Goal: Use online tool/utility: Utilize a website feature to perform a specific function

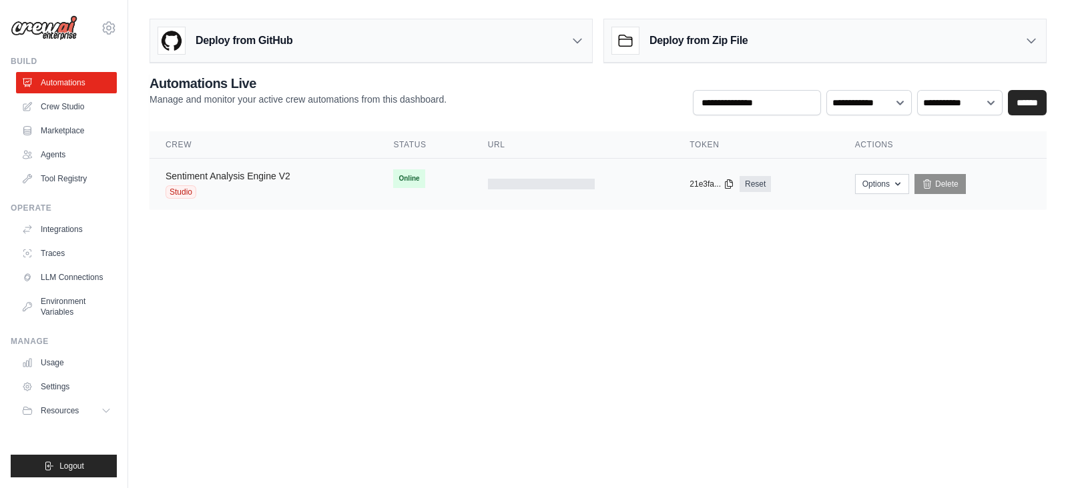
click at [204, 180] on link "Sentiment Analysis Engine V2" at bounding box center [227, 176] width 125 height 11
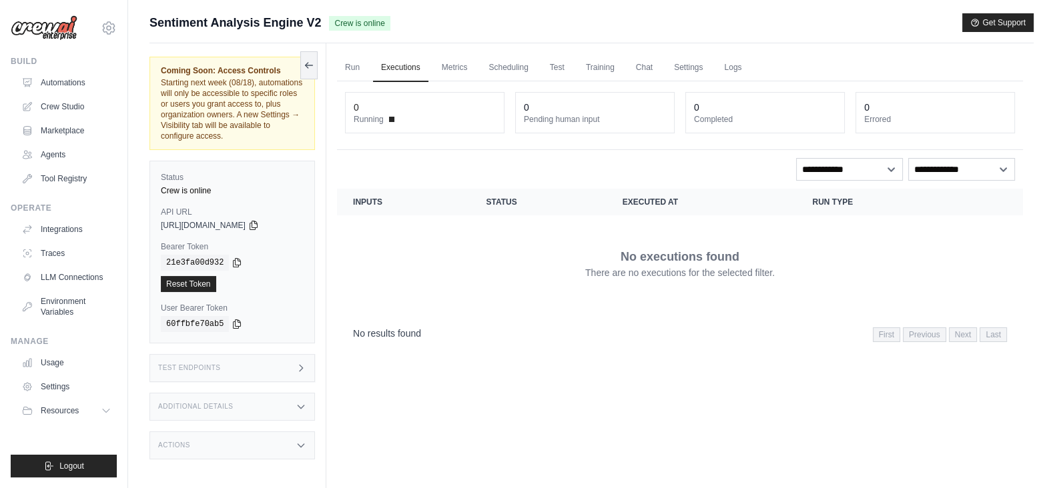
click at [237, 361] on div "Test Endpoints" at bounding box center [231, 368] width 165 height 28
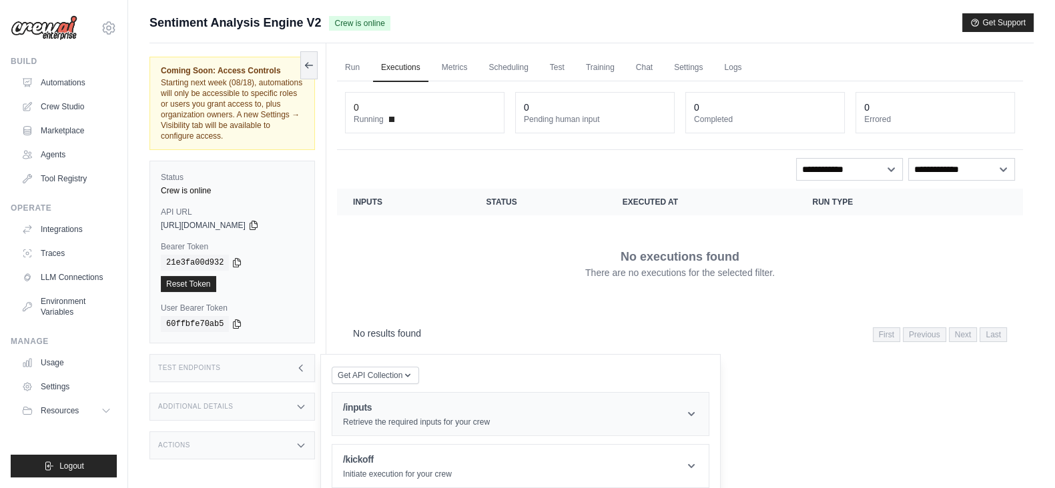
click at [390, 408] on h1 "/inputs" at bounding box center [416, 407] width 147 height 13
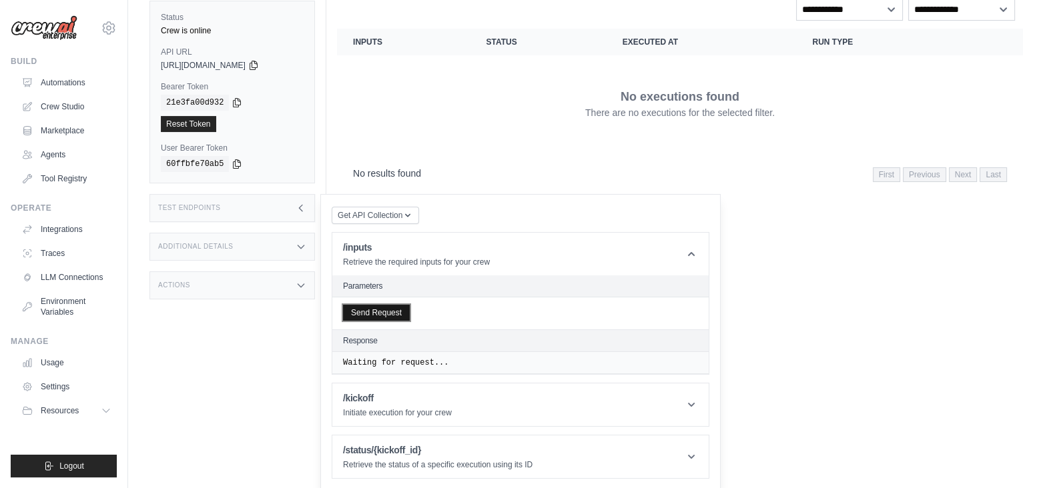
click at [381, 309] on button "Send Request" at bounding box center [376, 313] width 67 height 16
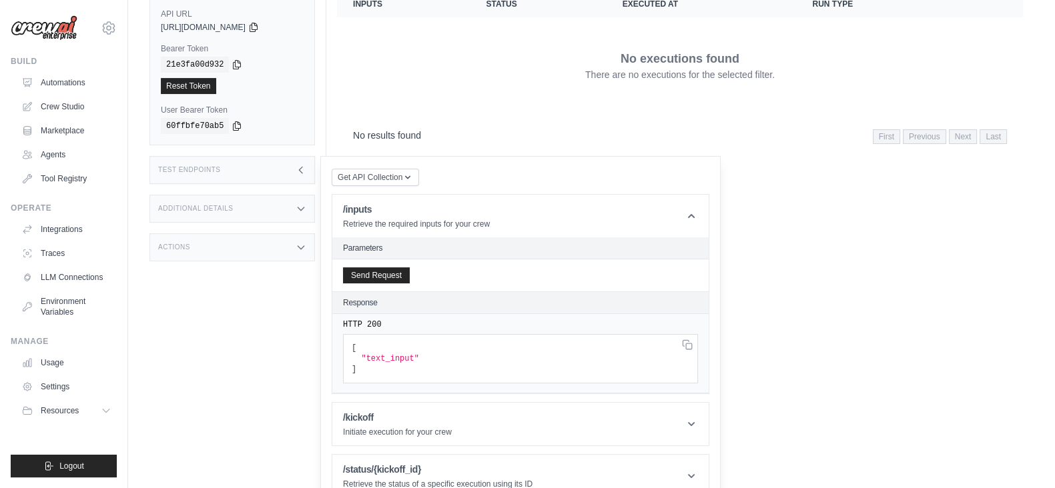
scroll to position [217, 0]
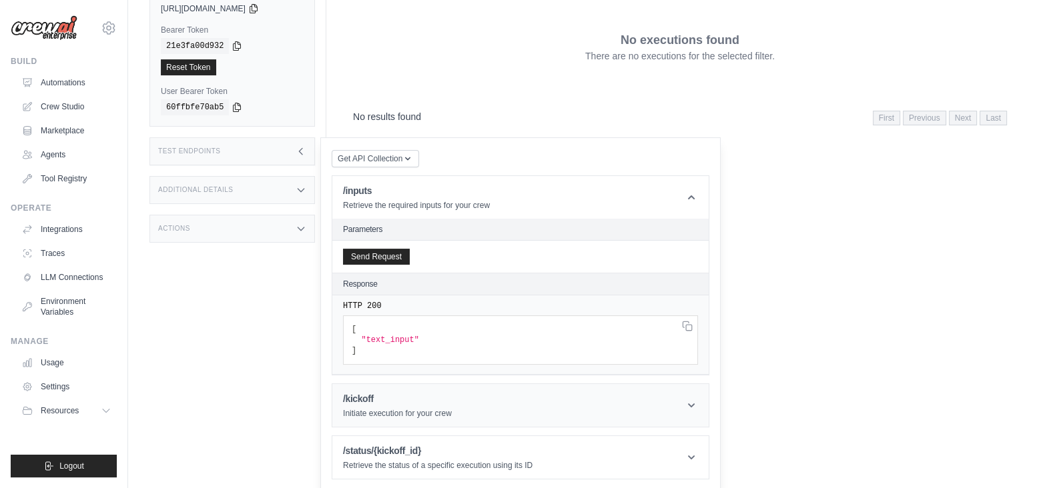
click at [350, 398] on h1 "/kickoff" at bounding box center [397, 398] width 109 height 13
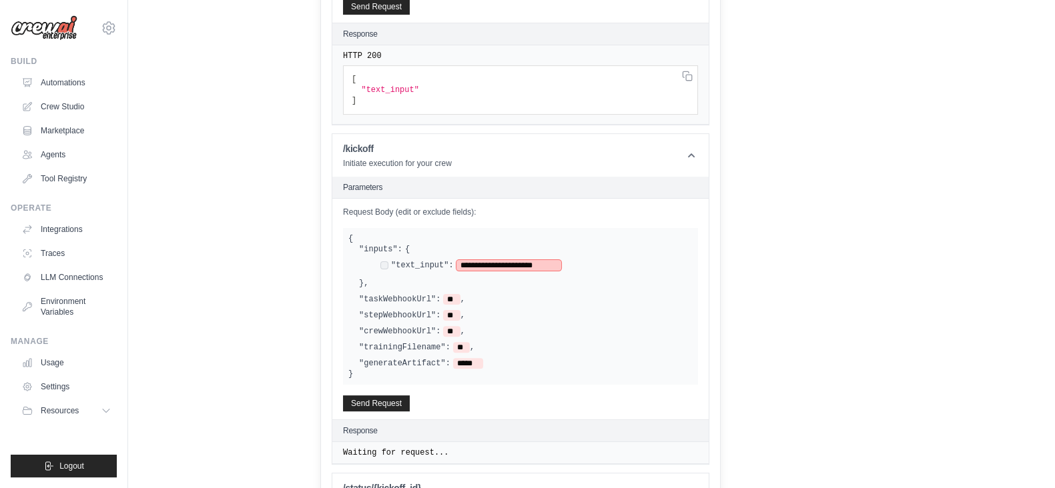
click at [545, 264] on span "**********" at bounding box center [508, 265] width 105 height 11
click at [357, 401] on button "Send Request" at bounding box center [376, 403] width 67 height 16
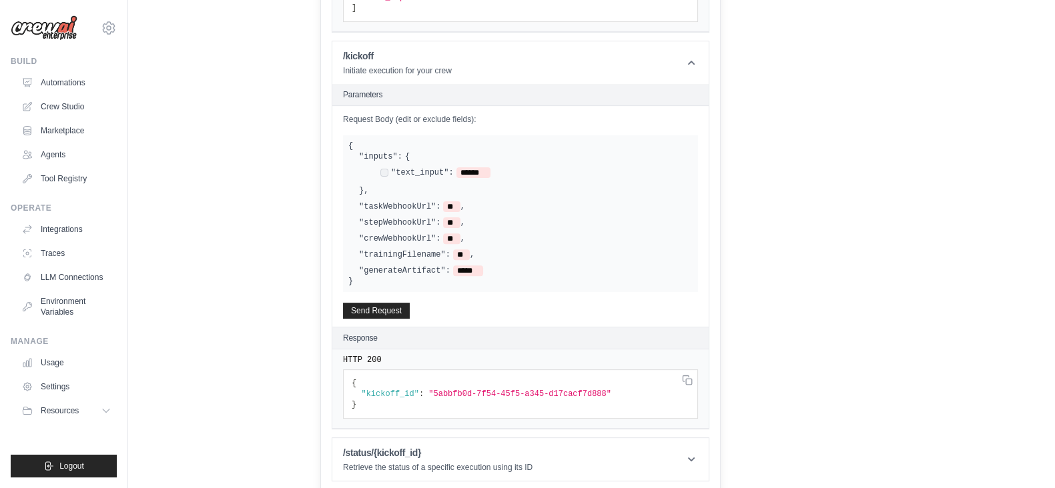
scroll to position [561, 0]
drag, startPoint x: 425, startPoint y: 389, endPoint x: 584, endPoint y: 387, distance: 158.8
click at [584, 388] on span ""5abbfb0d-7f54-45f5-a345-d17cacf7d888"" at bounding box center [519, 392] width 183 height 9
copy span "5abbfb0d-7f54-45f5-a345-d17cacf7d888"
click at [523, 453] on h1 "/status/{kickoff_id}" at bounding box center [438, 451] width 190 height 13
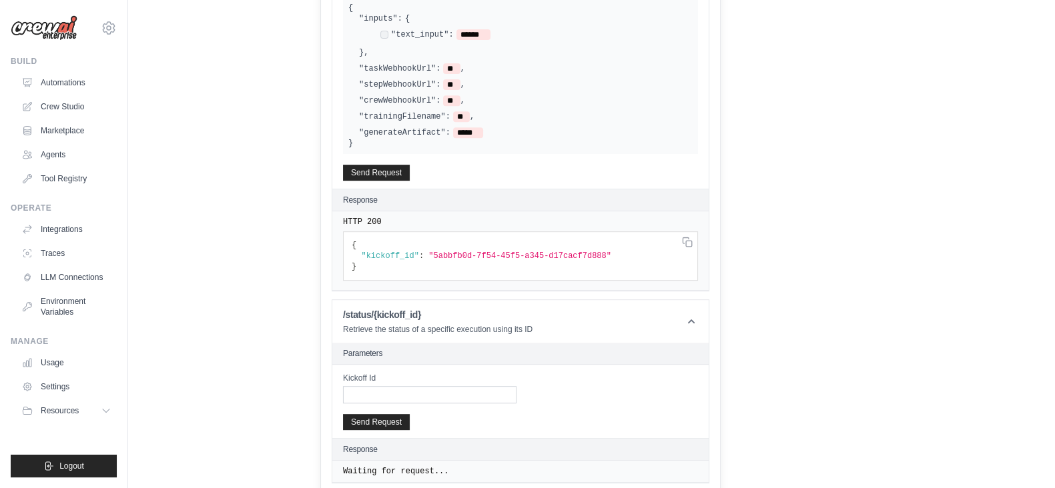
scroll to position [701, 0]
click at [372, 385] on input "Kickoff Id" at bounding box center [429, 392] width 173 height 17
paste input "**********"
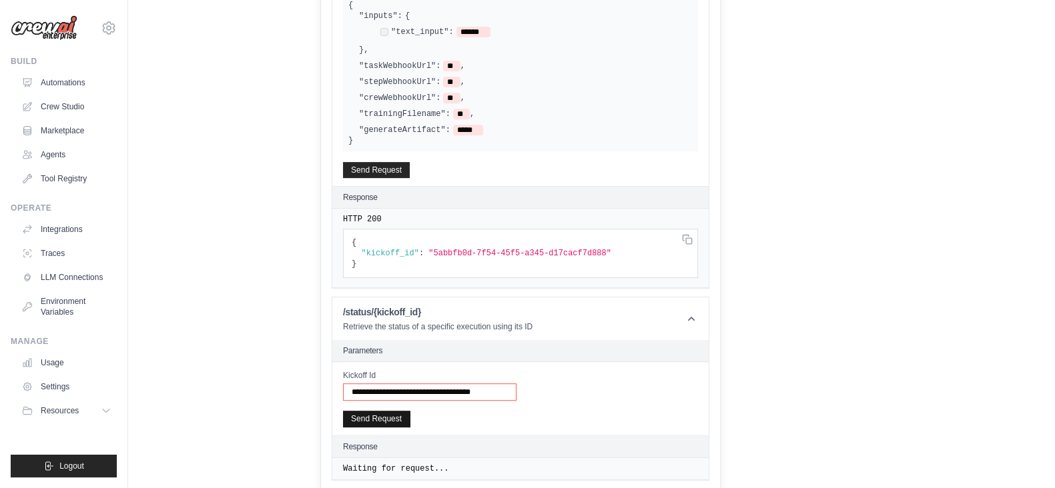
type input "**********"
click at [378, 413] on button "Send Request" at bounding box center [376, 419] width 67 height 16
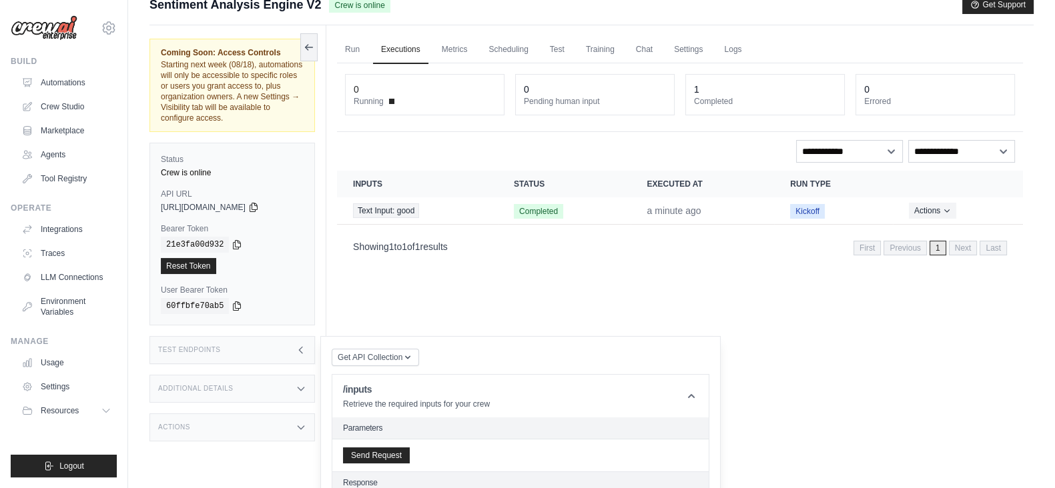
scroll to position [17, 0]
click at [946, 207] on icon "Actions for execution" at bounding box center [947, 211] width 8 height 8
click at [926, 232] on link "View Details" at bounding box center [964, 235] width 85 height 21
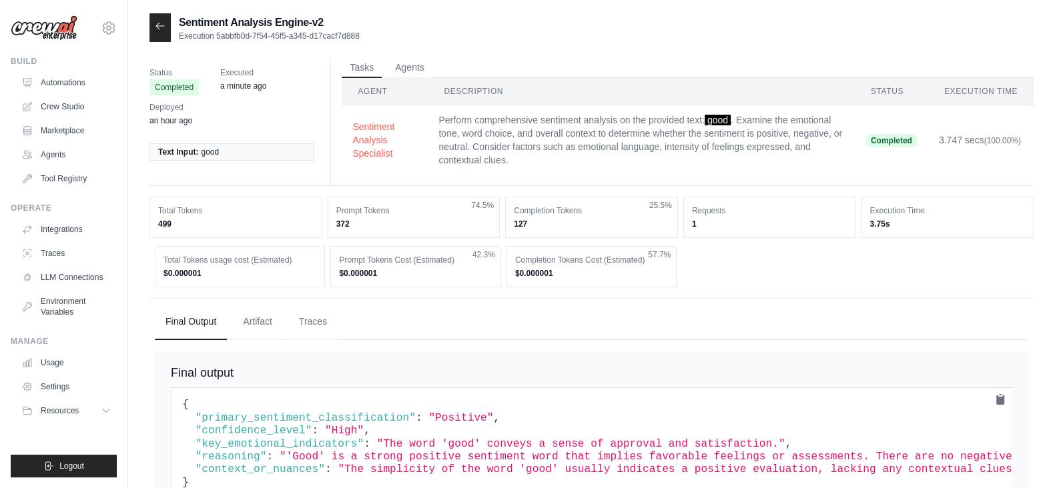
scroll to position [64, 0]
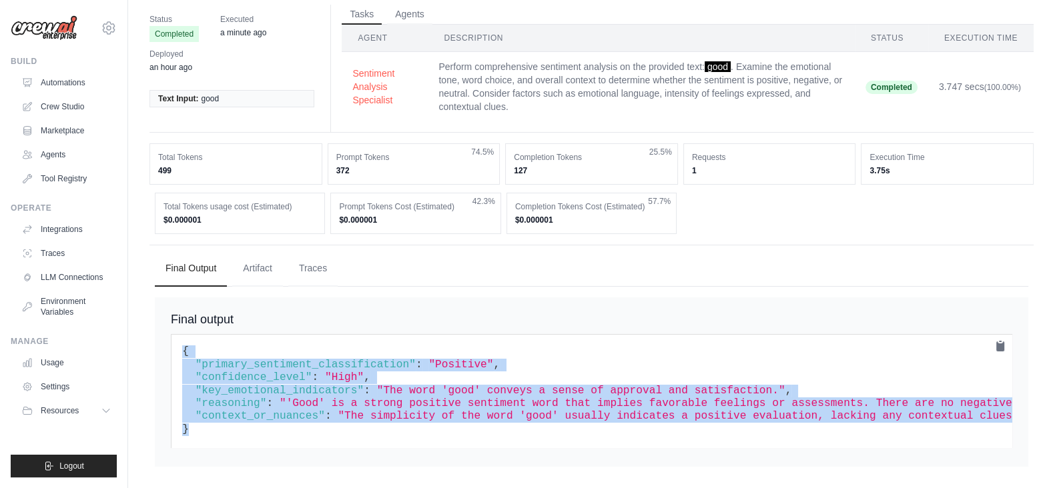
drag, startPoint x: 228, startPoint y: 423, endPoint x: 166, endPoint y: 326, distance: 115.5
click at [166, 326] on div "Final output { "primary_sentiment_classification" : "Positive" , "confidence_le…" at bounding box center [591, 382] width 873 height 169
copy code "{ "primary_sentiment_classification" : "Positive" , "confidence_level" : "High"…"
click at [445, 398] on span ""'Good' is a strong positive sentiment word that implies favorable feelings or …" at bounding box center [909, 404] width 1258 height 12
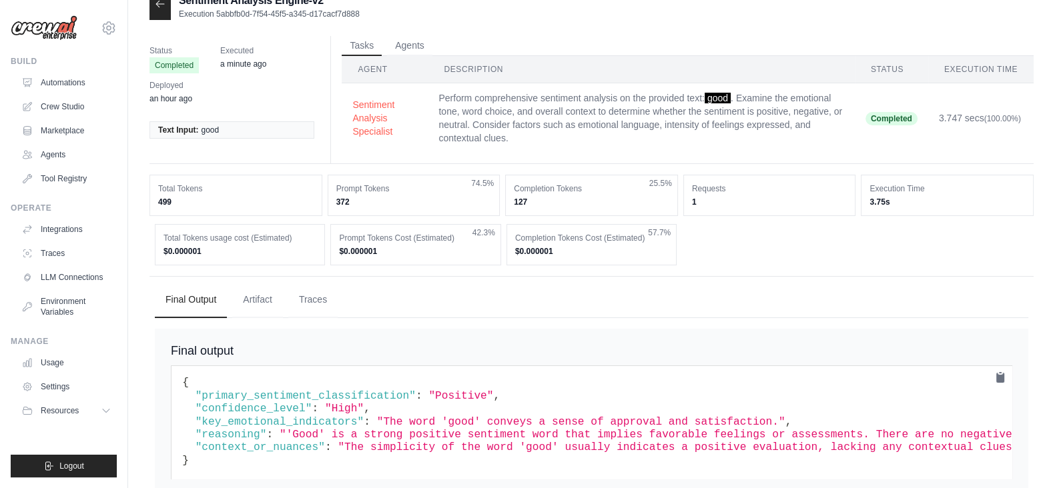
scroll to position [0, 0]
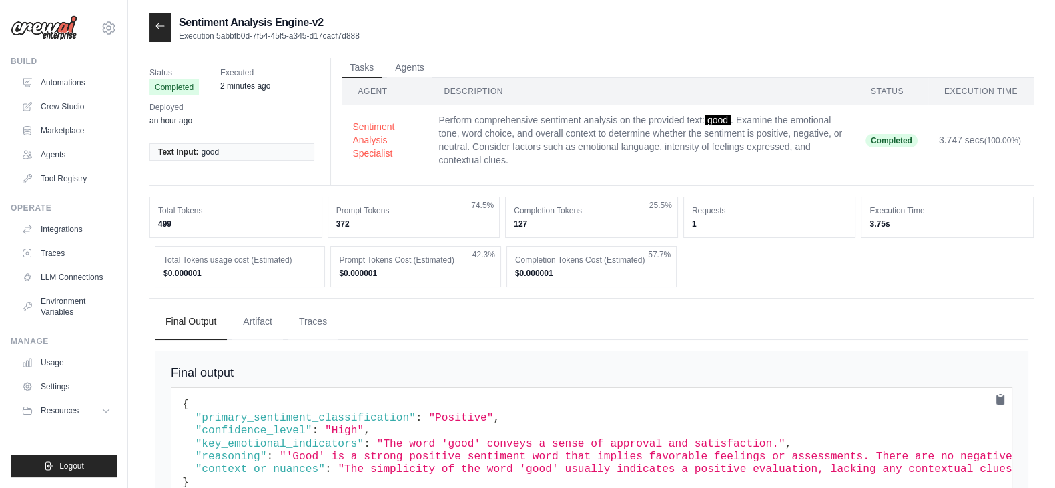
click at [165, 23] on icon at bounding box center [160, 26] width 11 height 11
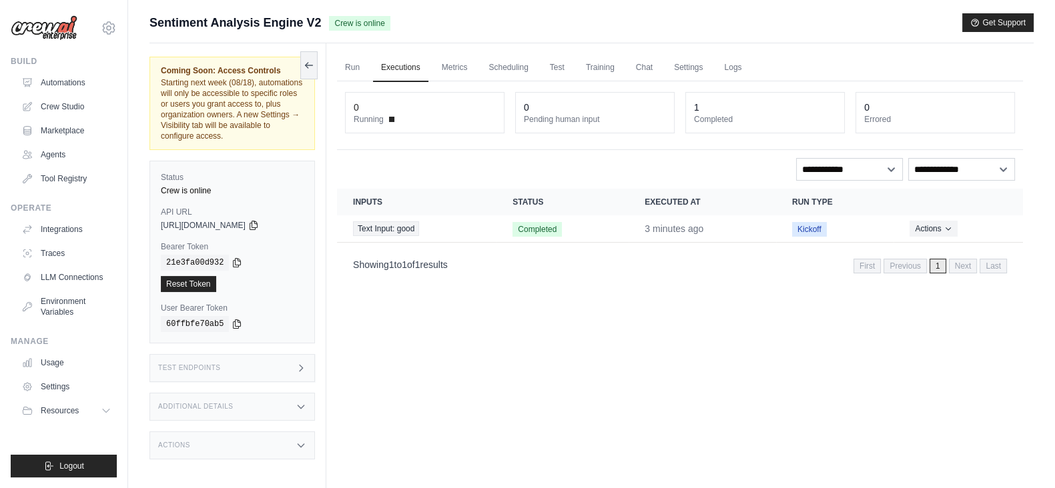
click at [294, 372] on div "Test Endpoints" at bounding box center [231, 368] width 165 height 28
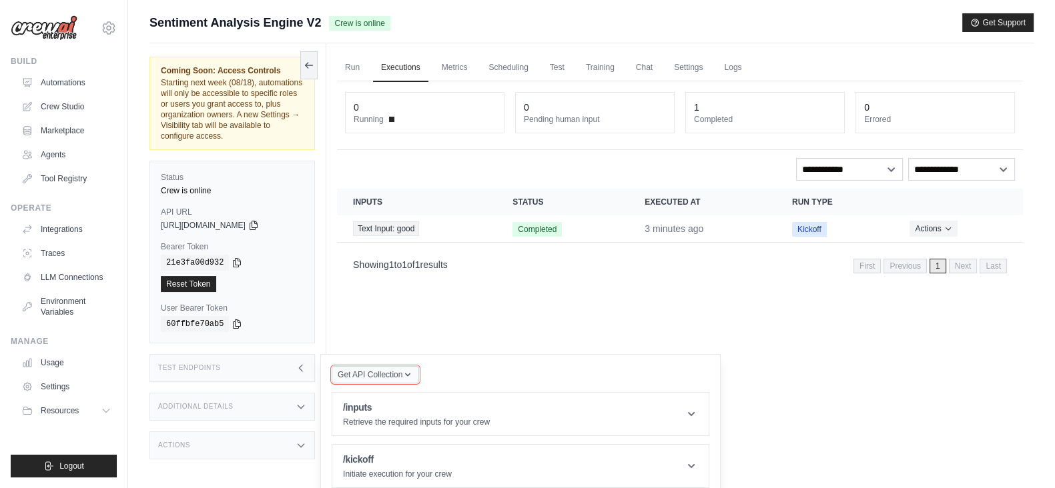
click at [382, 377] on span "Get API Collection" at bounding box center [370, 375] width 65 height 11
click at [368, 420] on div "Postman API Collection" at bounding box center [406, 410] width 128 height 21
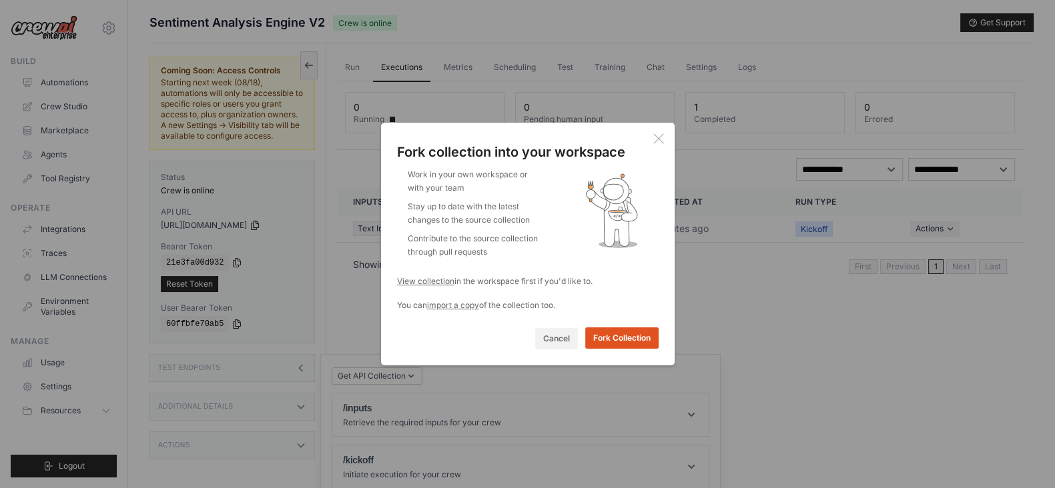
click at [614, 342] on button "Fork Collection" at bounding box center [621, 338] width 73 height 21
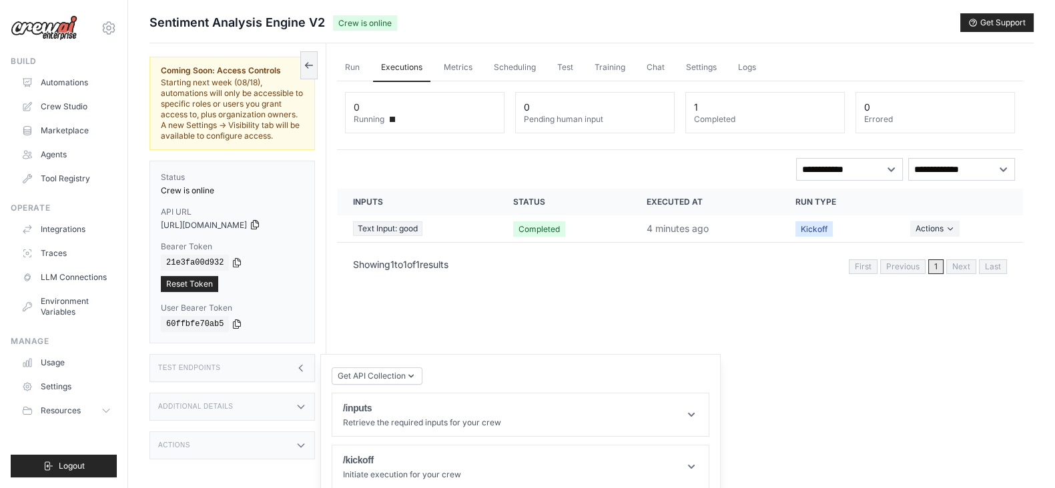
click at [260, 224] on icon at bounding box center [255, 225] width 11 height 11
click at [234, 262] on icon at bounding box center [237, 262] width 7 height 9
